Goal: Task Accomplishment & Management: Manage account settings

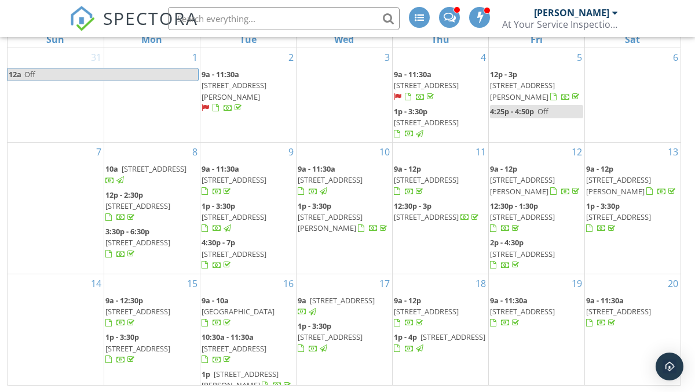
scroll to position [161, 0]
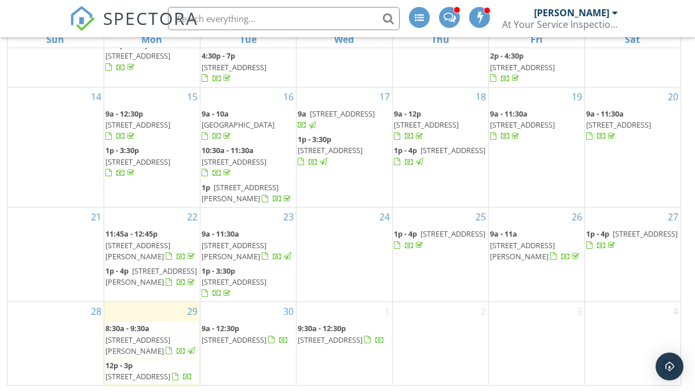
click at [614, 12] on div at bounding box center [615, 12] width 6 height 9
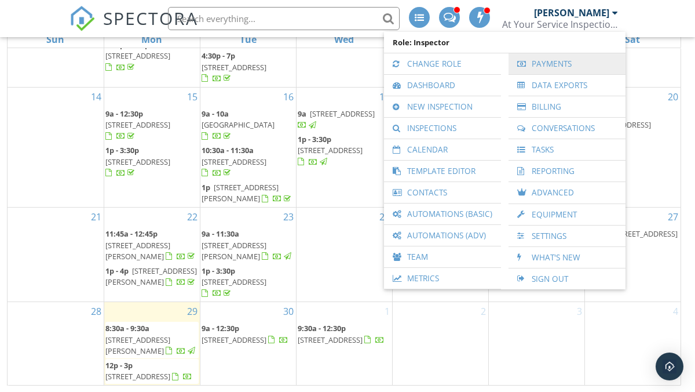
click at [594, 63] on link "Payments" at bounding box center [566, 63] width 105 height 21
